Goal: Task Accomplishment & Management: Manage account settings

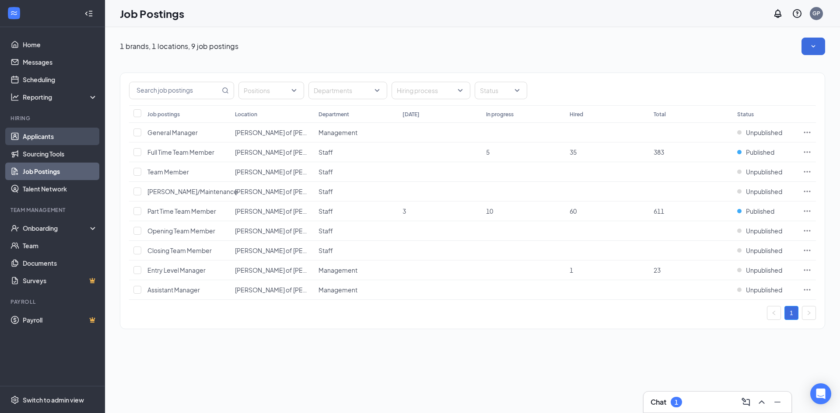
click at [33, 143] on link "Applicants" at bounding box center [60, 136] width 75 height 17
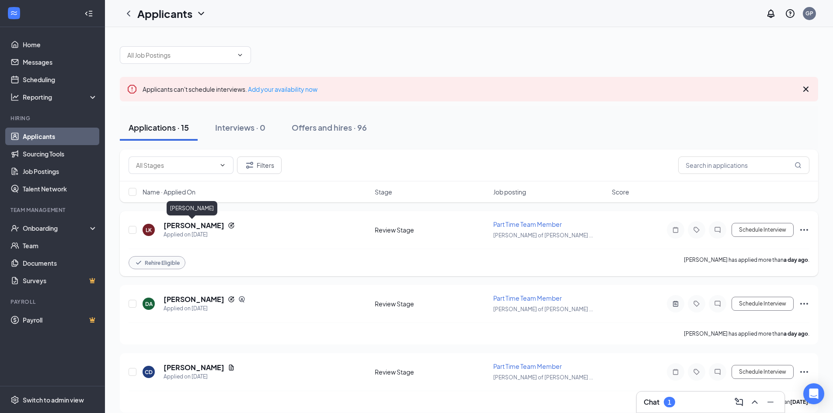
click at [199, 221] on h5 "[PERSON_NAME]" at bounding box center [194, 226] width 61 height 10
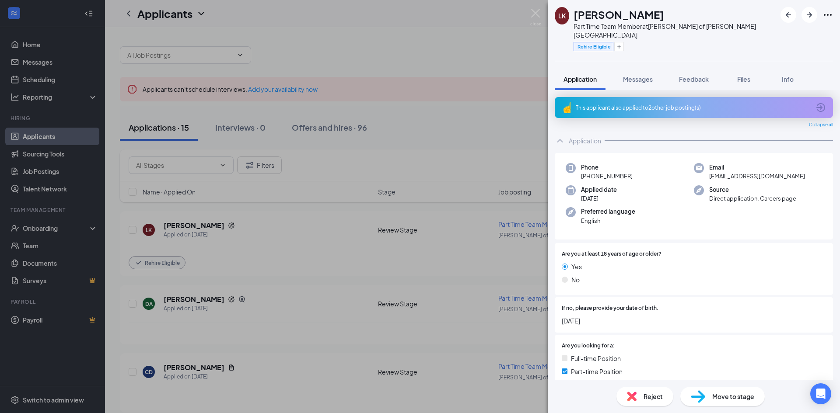
click at [31, 69] on div "LK [PERSON_NAME] Part Time Team Member at [PERSON_NAME] of [PERSON_NAME][GEOGRA…" at bounding box center [420, 206] width 840 height 413
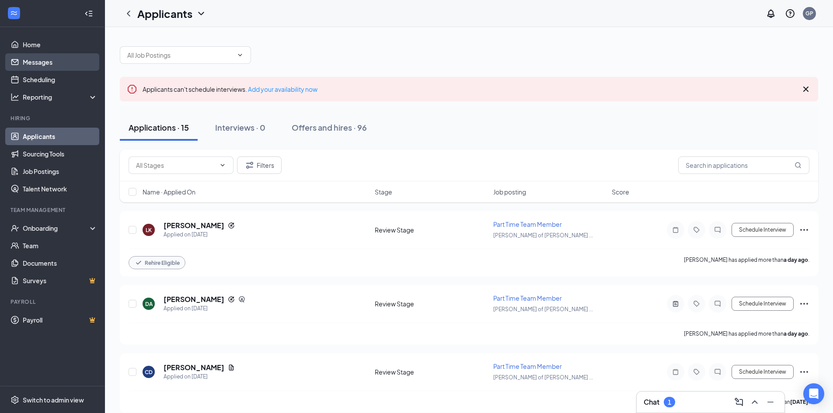
click at [31, 61] on link "Messages" at bounding box center [60, 61] width 75 height 17
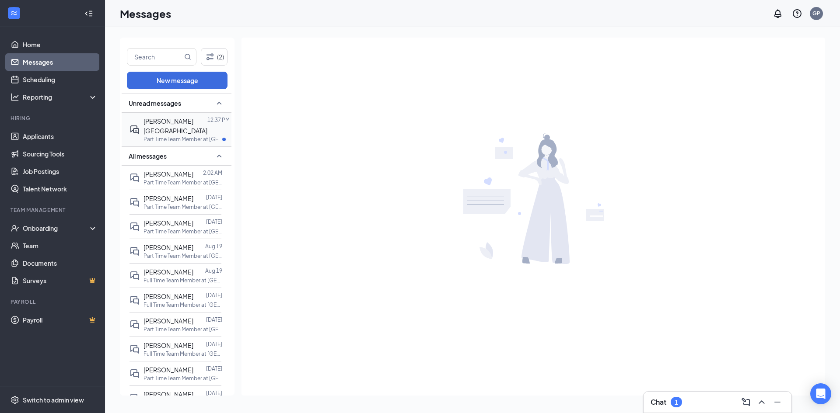
click at [173, 118] on span "[PERSON_NAME][GEOGRAPHIC_DATA]" at bounding box center [175, 125] width 64 height 17
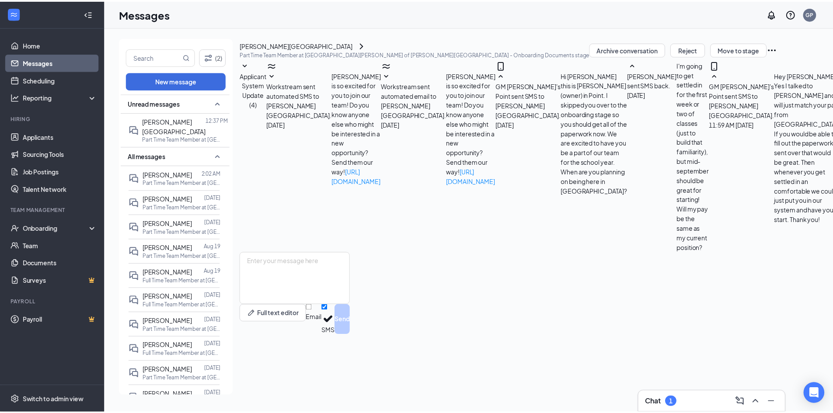
scroll to position [89, 0]
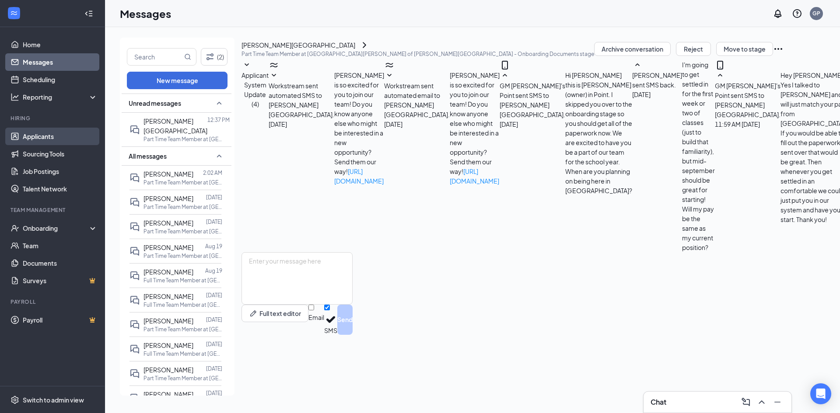
click at [41, 139] on link "Applicants" at bounding box center [60, 136] width 75 height 17
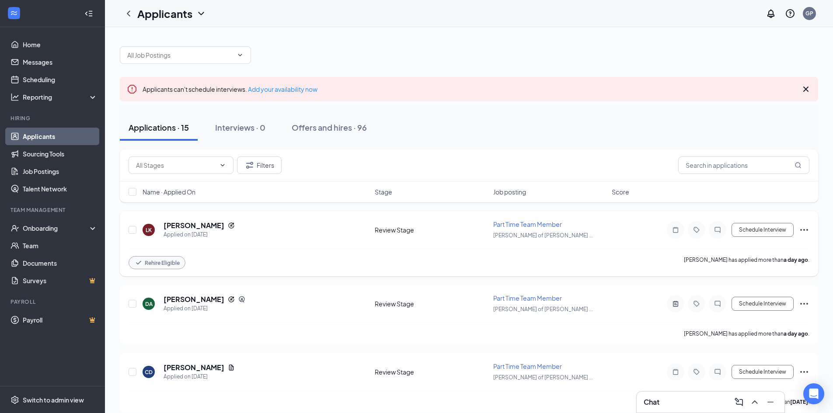
click at [805, 234] on icon "Ellipses" at bounding box center [804, 230] width 10 height 10
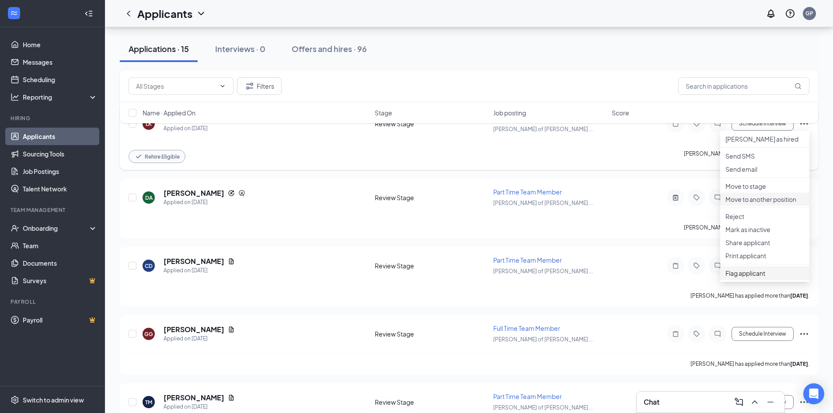
scroll to position [131, 0]
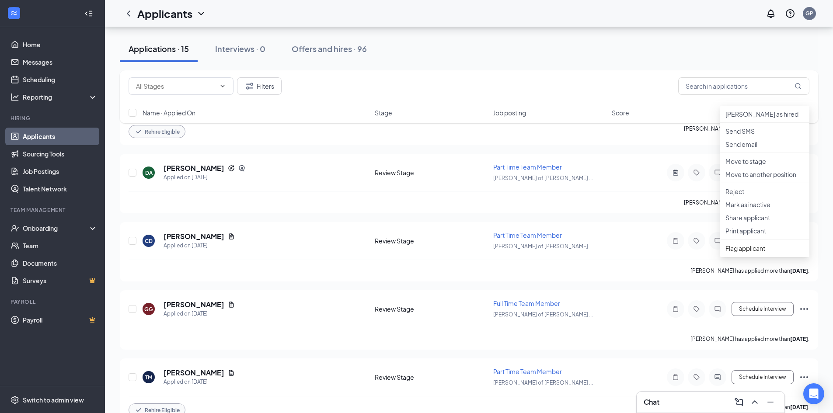
click at [550, 67] on div "Applications · 15 Interviews · 0 Offers and hires · 96" at bounding box center [469, 49] width 698 height 44
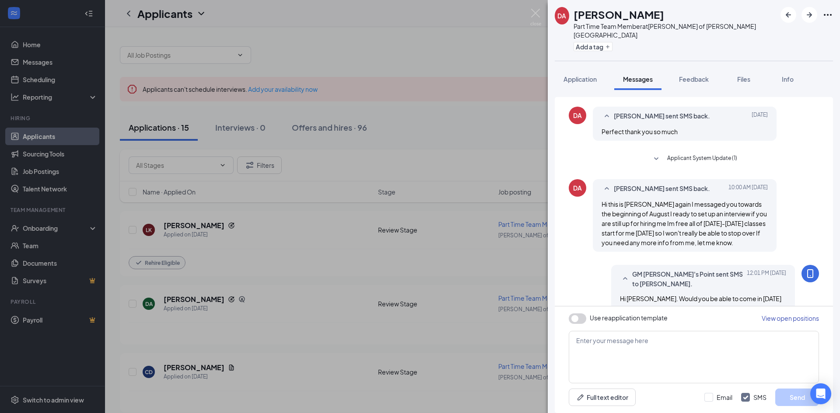
scroll to position [392, 0]
